Goal: Transaction & Acquisition: Purchase product/service

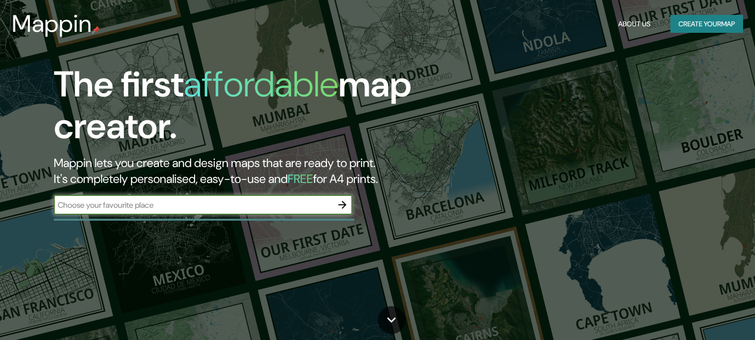
click at [136, 203] on input "text" at bounding box center [193, 205] width 279 height 11
type input "[GEOGRAPHIC_DATA]"
click at [335, 201] on button "button" at bounding box center [342, 205] width 20 height 20
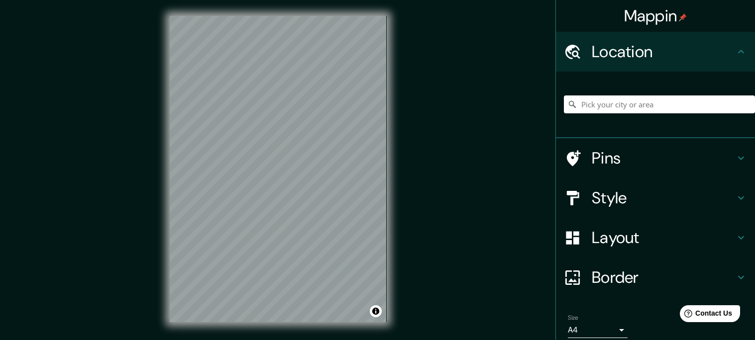
scroll to position [59, 0]
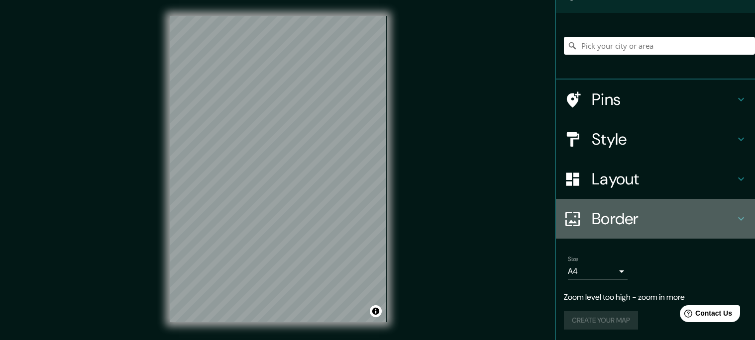
click at [621, 206] on div "Border" at bounding box center [655, 219] width 199 height 40
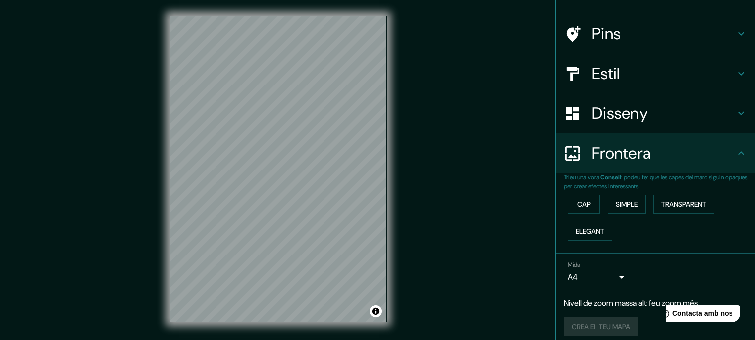
scroll to position [0, 0]
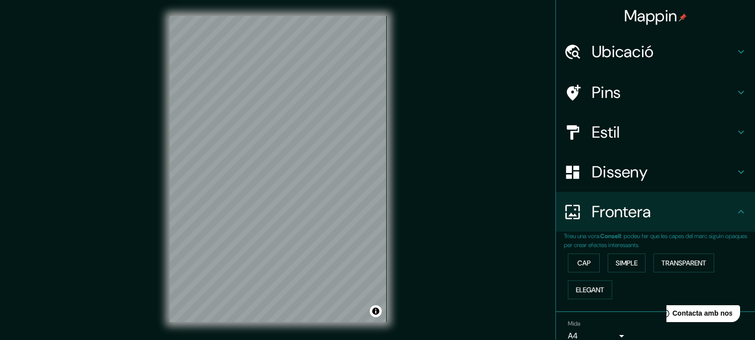
click at [698, 69] on div "Ubicació" at bounding box center [655, 52] width 199 height 40
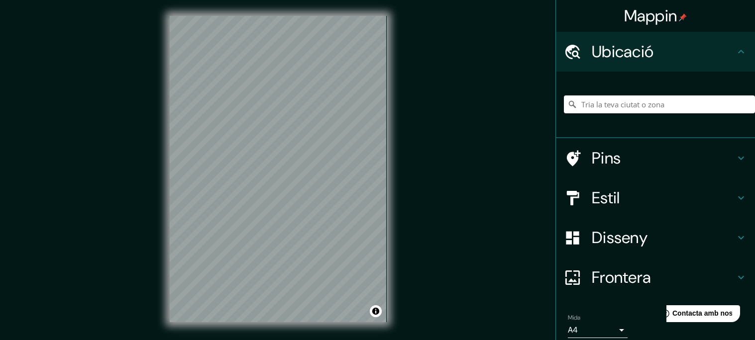
click at [665, 166] on h4 "Pins" at bounding box center [663, 158] width 143 height 20
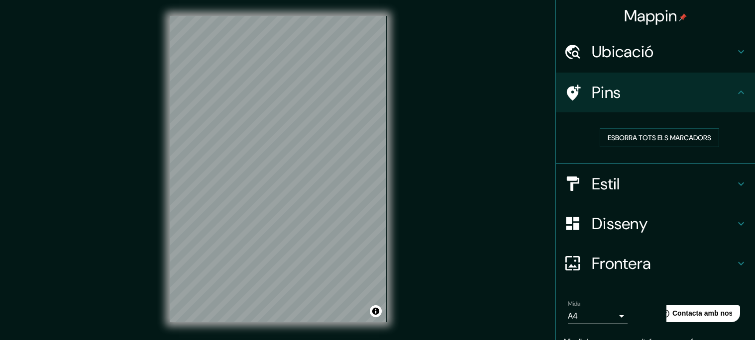
click at [666, 206] on div "Disseny" at bounding box center [655, 224] width 199 height 40
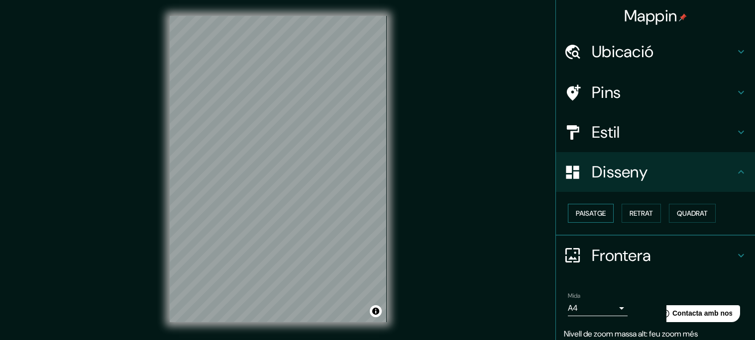
click at [606, 216] on font "Paisatge" at bounding box center [591, 213] width 30 height 9
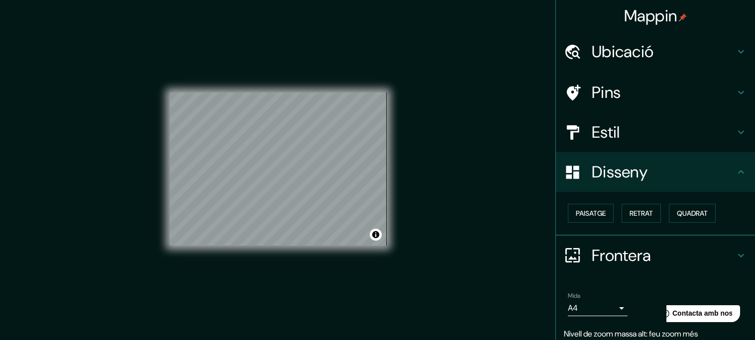
click at [693, 142] on div "Estil" at bounding box center [655, 132] width 199 height 40
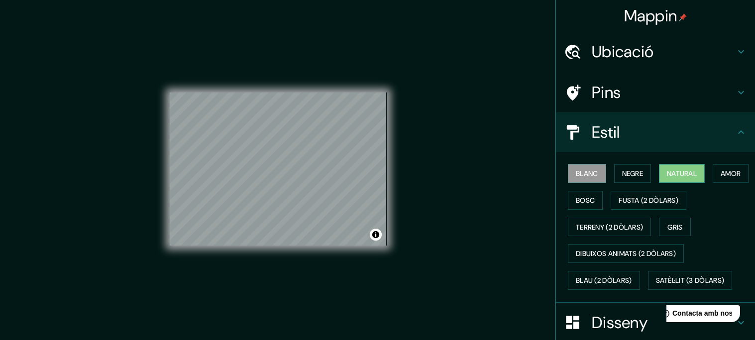
click at [690, 173] on font "Natural" at bounding box center [682, 173] width 30 height 9
click at [595, 201] on font "Bosc" at bounding box center [585, 200] width 19 height 9
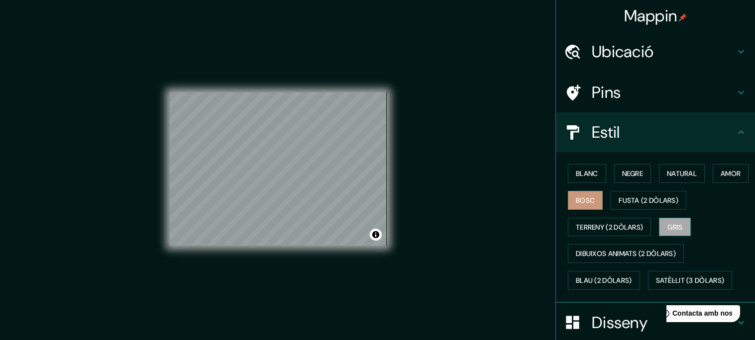
click at [672, 233] on button "Gris" at bounding box center [675, 227] width 32 height 19
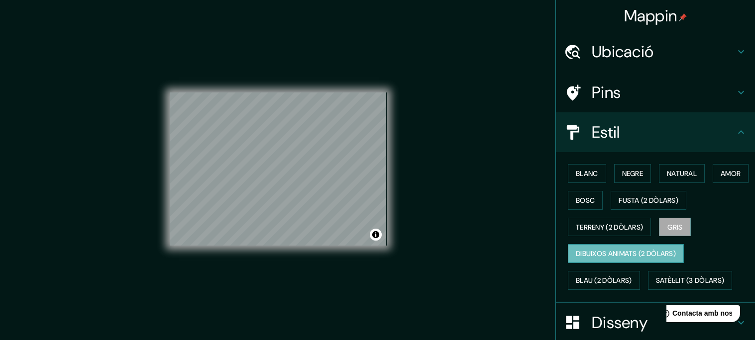
click at [638, 254] on font "Dibuixos animats (2 dòlars)" at bounding box center [626, 254] width 100 height 9
click at [670, 287] on button "Satèl·lit (3 dòlars)" at bounding box center [690, 280] width 85 height 19
click at [640, 252] on font "Dibuixos animats (2 dòlars)" at bounding box center [626, 254] width 100 height 9
click at [613, 280] on font "Blau (2 dòlars)" at bounding box center [604, 280] width 56 height 9
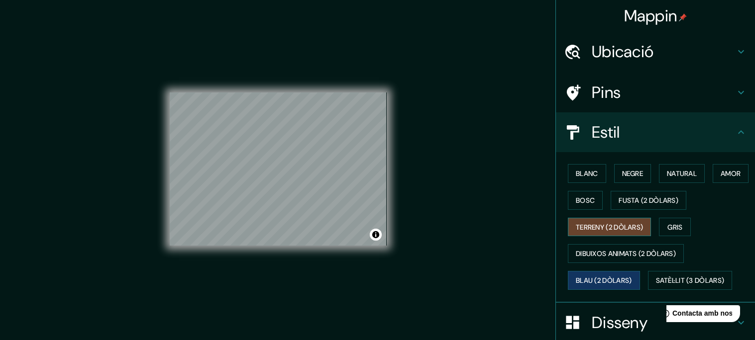
click at [626, 233] on button "Terreny (2 dòlars)" at bounding box center [609, 227] width 83 height 19
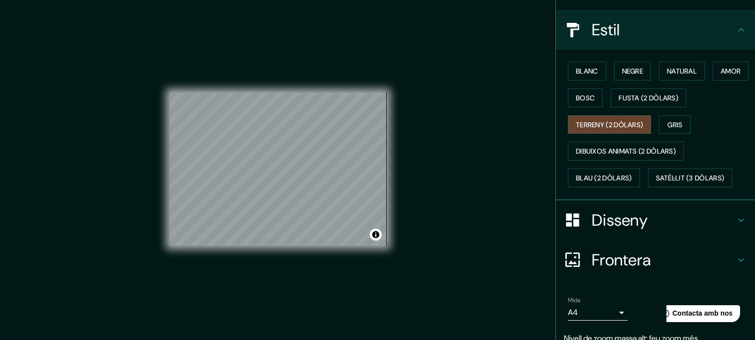
click at [684, 224] on h4 "Disseny" at bounding box center [663, 220] width 143 height 20
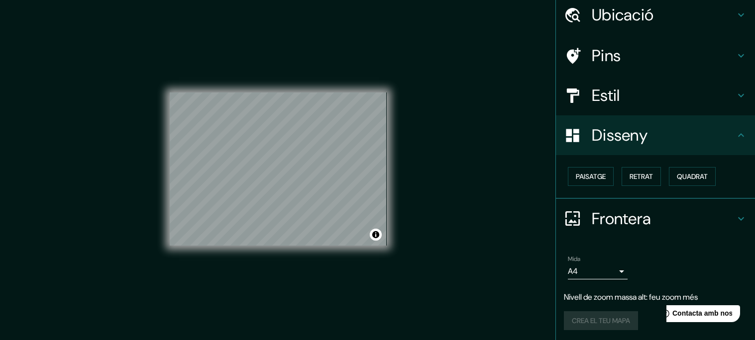
scroll to position [37, 0]
click at [692, 183] on button "Quadrat" at bounding box center [692, 176] width 47 height 19
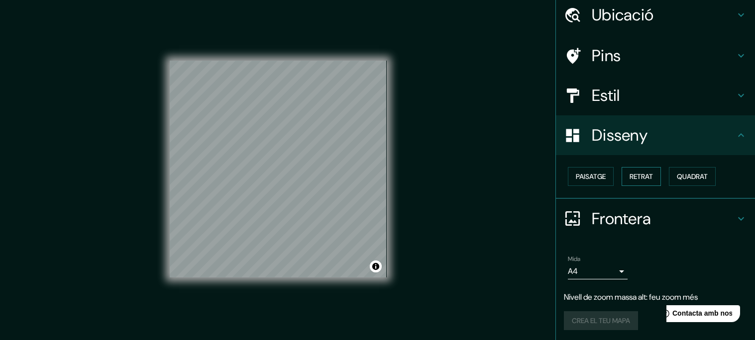
click at [642, 182] on font "Retrat" at bounding box center [640, 176] width 23 height 13
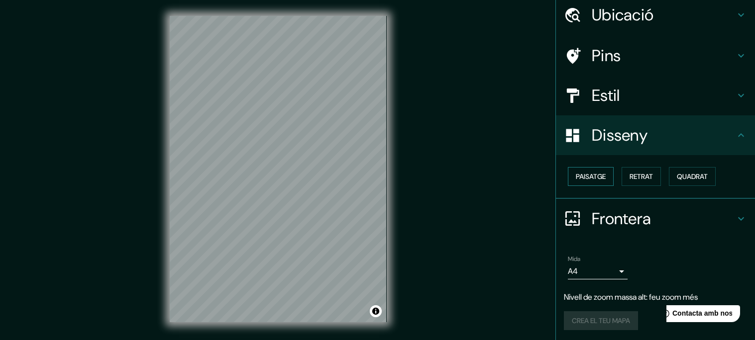
click at [597, 179] on font "Paisatge" at bounding box center [591, 176] width 30 height 9
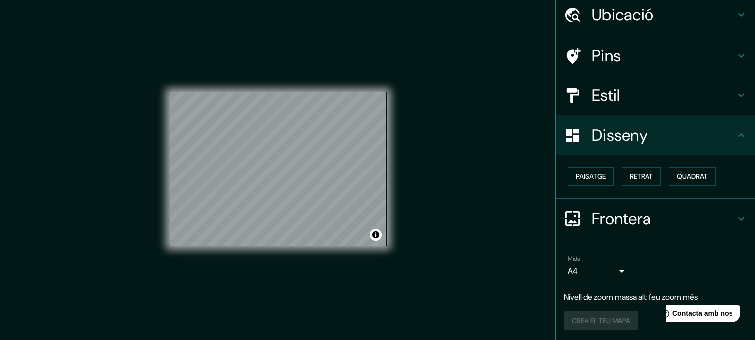
click at [638, 214] on font "Frontera" at bounding box center [621, 218] width 59 height 21
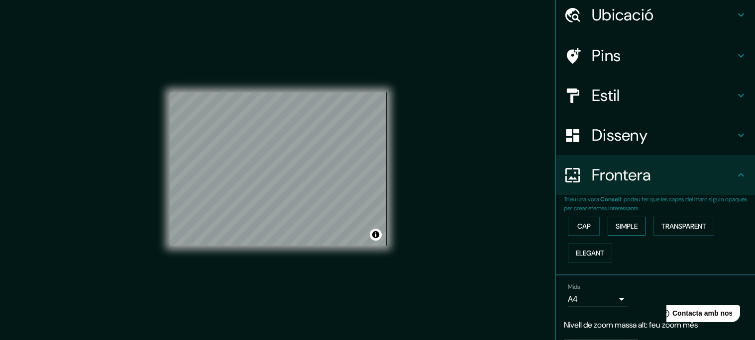
click at [636, 226] on font "Simple" at bounding box center [626, 226] width 22 height 9
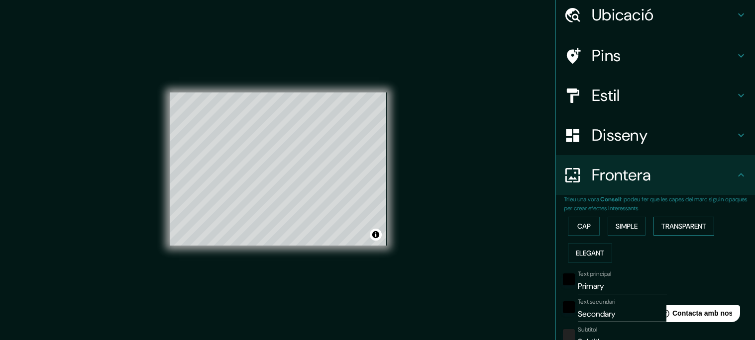
click at [681, 227] on font "Transparent" at bounding box center [683, 226] width 45 height 9
click at [586, 231] on font "Cap" at bounding box center [583, 226] width 13 height 13
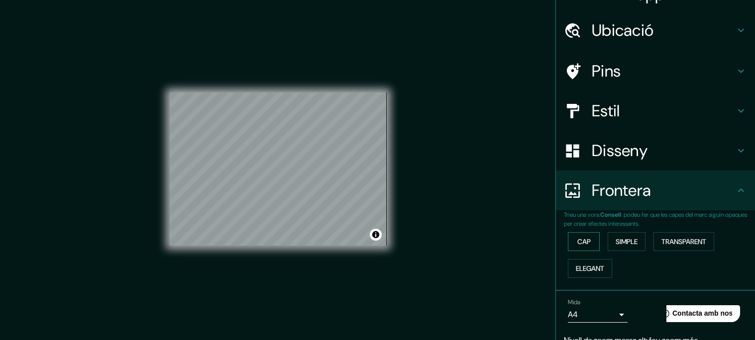
scroll to position [0, 0]
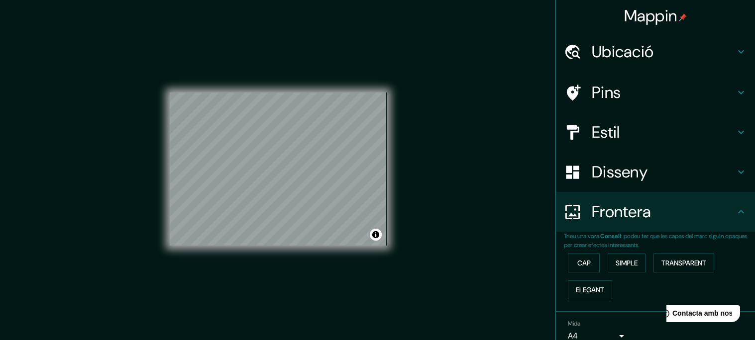
click at [716, 61] on h4 "Ubicació" at bounding box center [663, 52] width 143 height 20
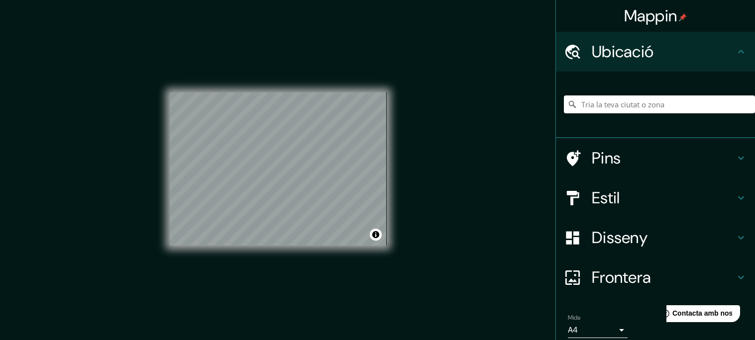
click at [694, 161] on h4 "Pins" at bounding box center [663, 158] width 143 height 20
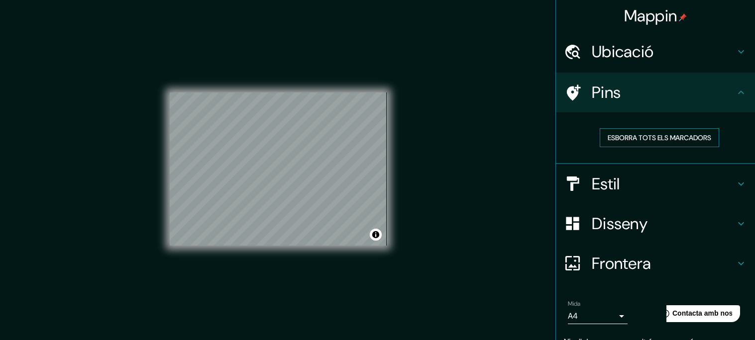
click at [693, 146] on button "Esborra tots els marcadors" at bounding box center [659, 137] width 119 height 19
click at [675, 191] on h4 "Estil" at bounding box center [663, 184] width 143 height 20
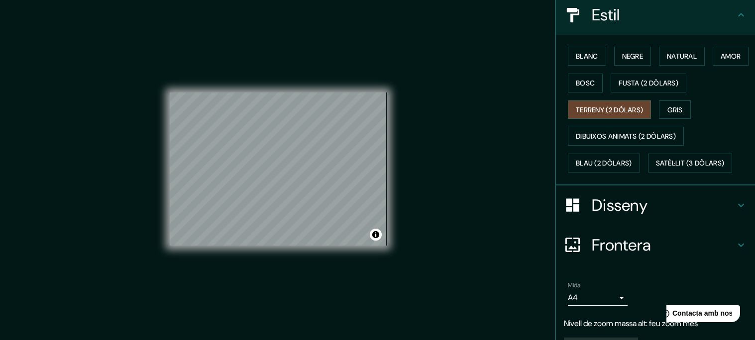
click at [685, 208] on h4 "Disseny" at bounding box center [663, 206] width 143 height 20
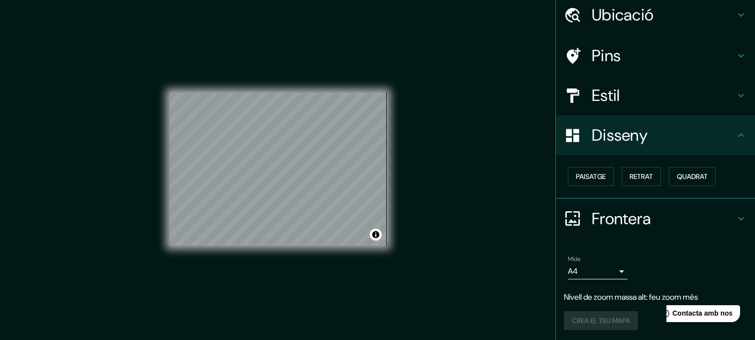
scroll to position [37, 0]
